Goal: Task Accomplishment & Management: Use online tool/utility

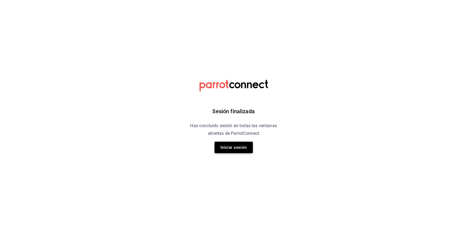
click at [237, 149] on button "Iniciar sesión" at bounding box center [233, 147] width 38 height 11
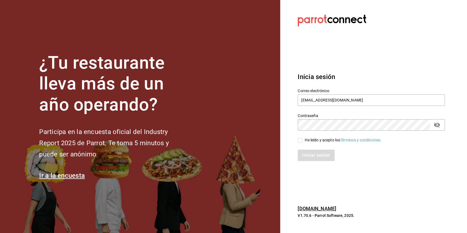
click at [298, 143] on div "Iniciar sesión" at bounding box center [368, 152] width 154 height 18
click at [302, 144] on div "Iniciar sesión" at bounding box center [368, 152] width 154 height 18
click at [302, 142] on span "He leído y acepto los Términos y condiciones." at bounding box center [341, 140] width 79 height 6
click at [302, 142] on input "He leído y acepto los Términos y condiciones." at bounding box center [299, 140] width 5 height 5
checkbox input "true"
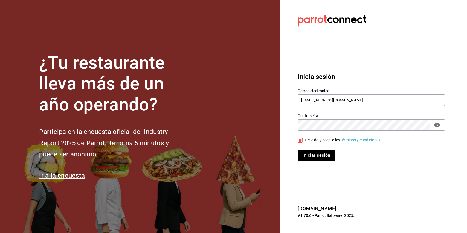
click at [305, 151] on button "Iniciar sesión" at bounding box center [315, 154] width 37 height 11
click at [297, 179] on section "Datos incorrectos. Verifica que tu Correo o Contraseña estén bien escritos. Ini…" at bounding box center [369, 116] width 178 height 233
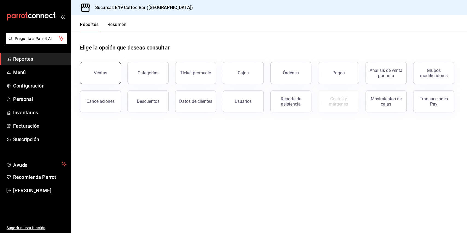
click at [105, 81] on button "Ventas" at bounding box center [100, 73] width 41 height 22
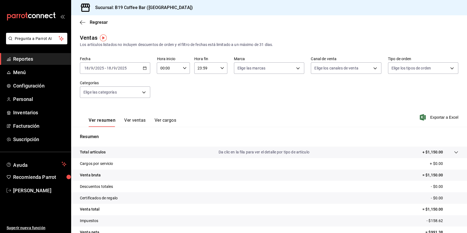
click at [37, 54] on link "Reportes" at bounding box center [35, 59] width 71 height 12
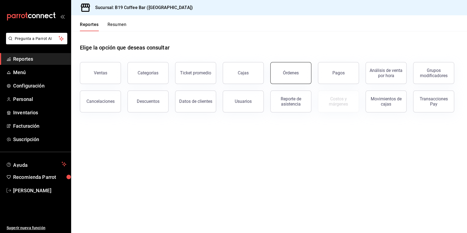
click at [283, 67] on button "Órdenes" at bounding box center [290, 73] width 41 height 22
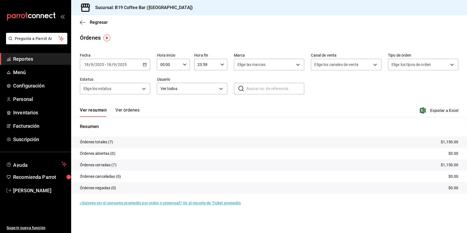
click at [127, 111] on button "Ver órdenes" at bounding box center [127, 111] width 24 height 9
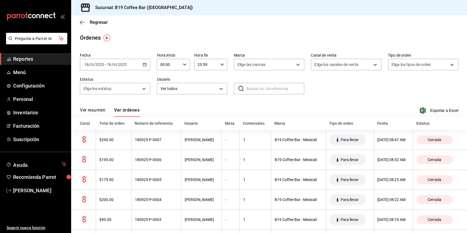
click at [34, 57] on span "Reportes" at bounding box center [39, 58] width 53 height 7
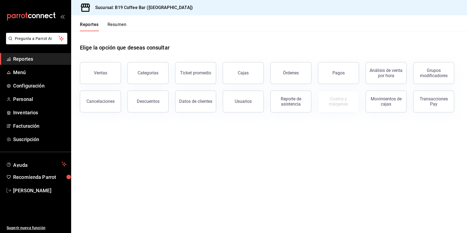
click at [159, 174] on main "Elige la opción que deseas consultar Ventas Categorías Ticket promedio Cajas Ór…" at bounding box center [268, 132] width 395 height 202
click at [433, 73] on div "Grupos modificadores" at bounding box center [433, 73] width 34 height 10
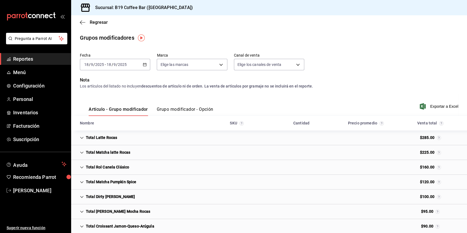
drag, startPoint x: 142, startPoint y: 73, endPoint x: 143, endPoint y: 64, distance: 8.8
click at [143, 64] on icon "button" at bounding box center [145, 65] width 4 height 4
click at [109, 130] on span "Rango de fechas" at bounding box center [105, 130] width 42 height 6
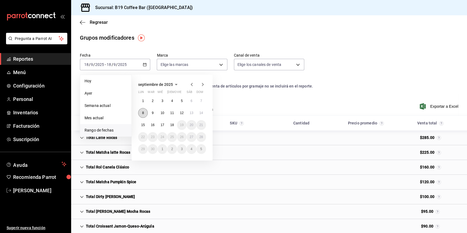
click at [143, 113] on abbr "8" at bounding box center [143, 113] width 2 height 4
click at [201, 115] on abbr "14" at bounding box center [201, 113] width 4 height 4
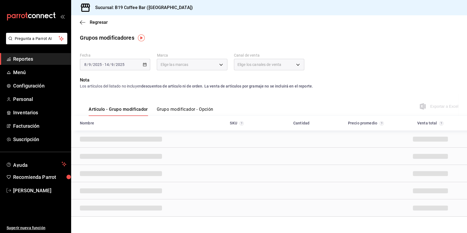
click at [353, 67] on div "Fecha 2025-09-08 8 / 9 / 2025 - 2025-09-14 14 / 9 / 2025 Marca Elige las marcas…" at bounding box center [269, 64] width 378 height 26
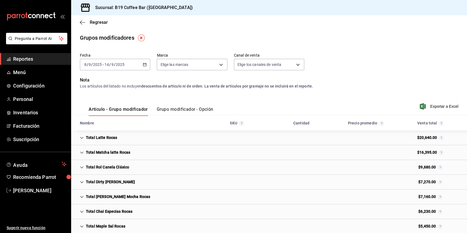
click at [407, 78] on p "Nota" at bounding box center [269, 80] width 378 height 7
click at [433, 105] on span "Exportar a Excel" at bounding box center [438, 106] width 37 height 7
click at [388, 40] on div "Grupos modificadores" at bounding box center [268, 38] width 395 height 8
